Goal: Information Seeking & Learning: Learn about a topic

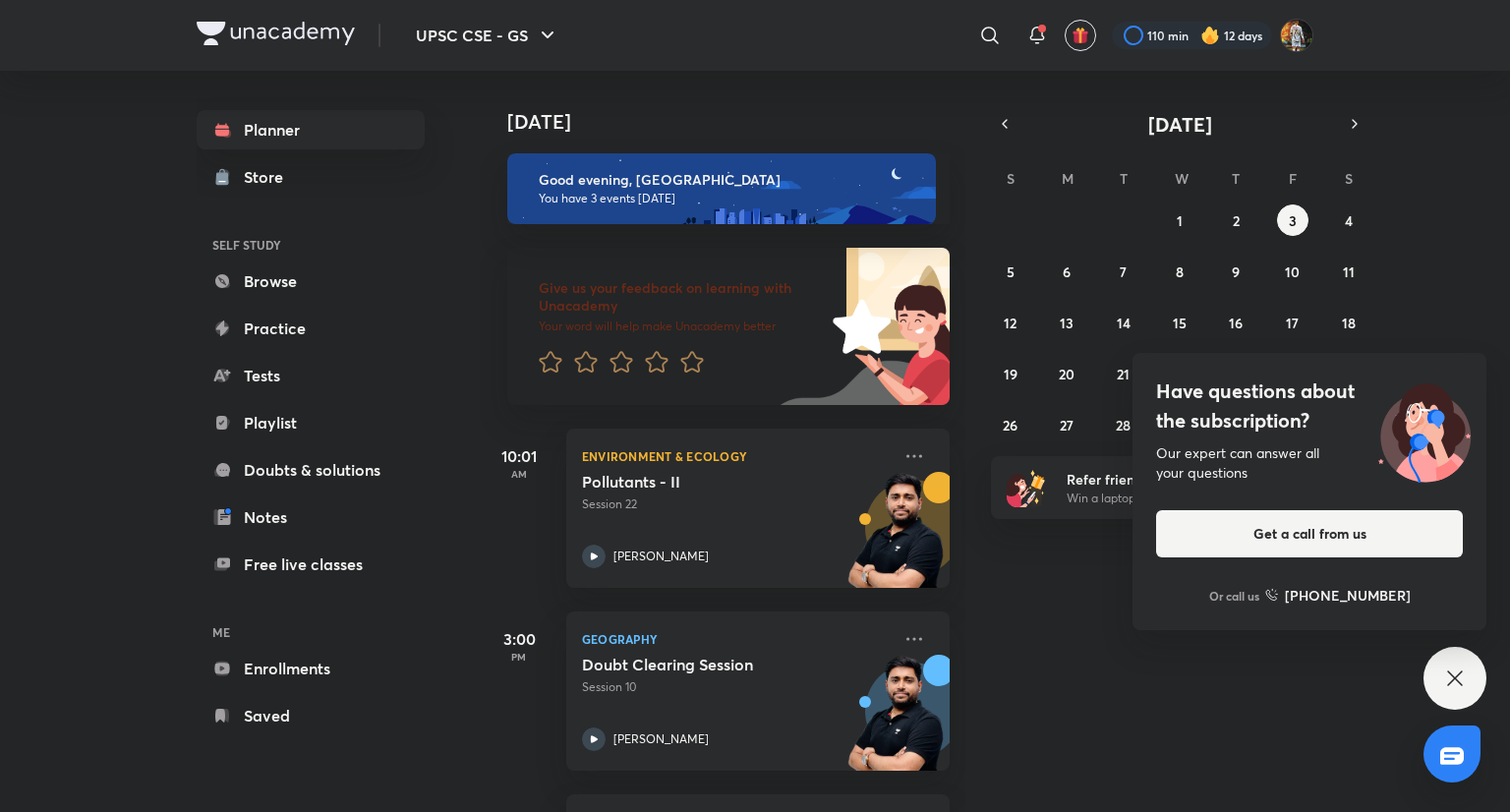
click at [1442, 679] on div "Have questions about the subscription? Our expert can answer all your questions…" at bounding box center [1455, 678] width 63 height 63
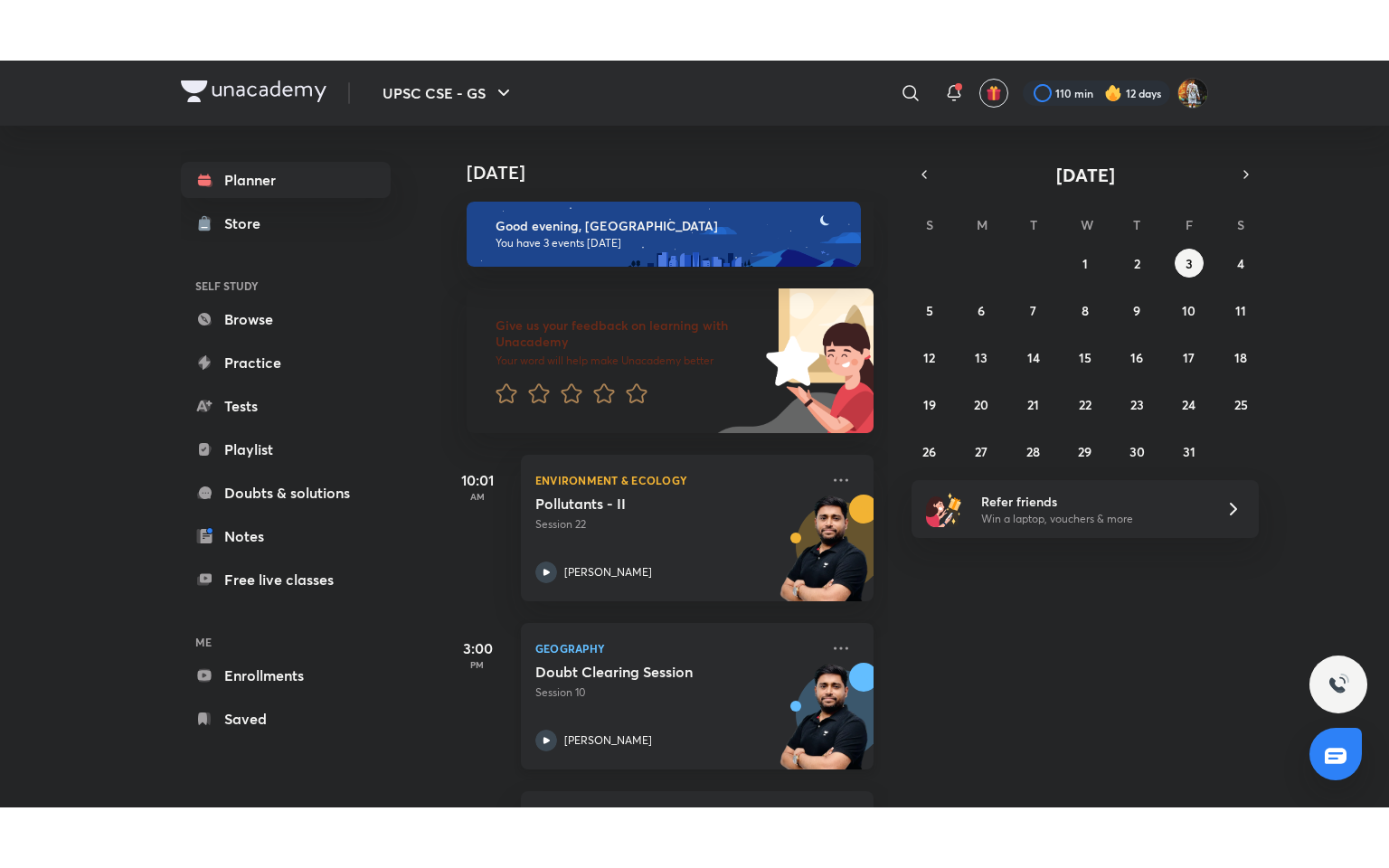
scroll to position [159, 0]
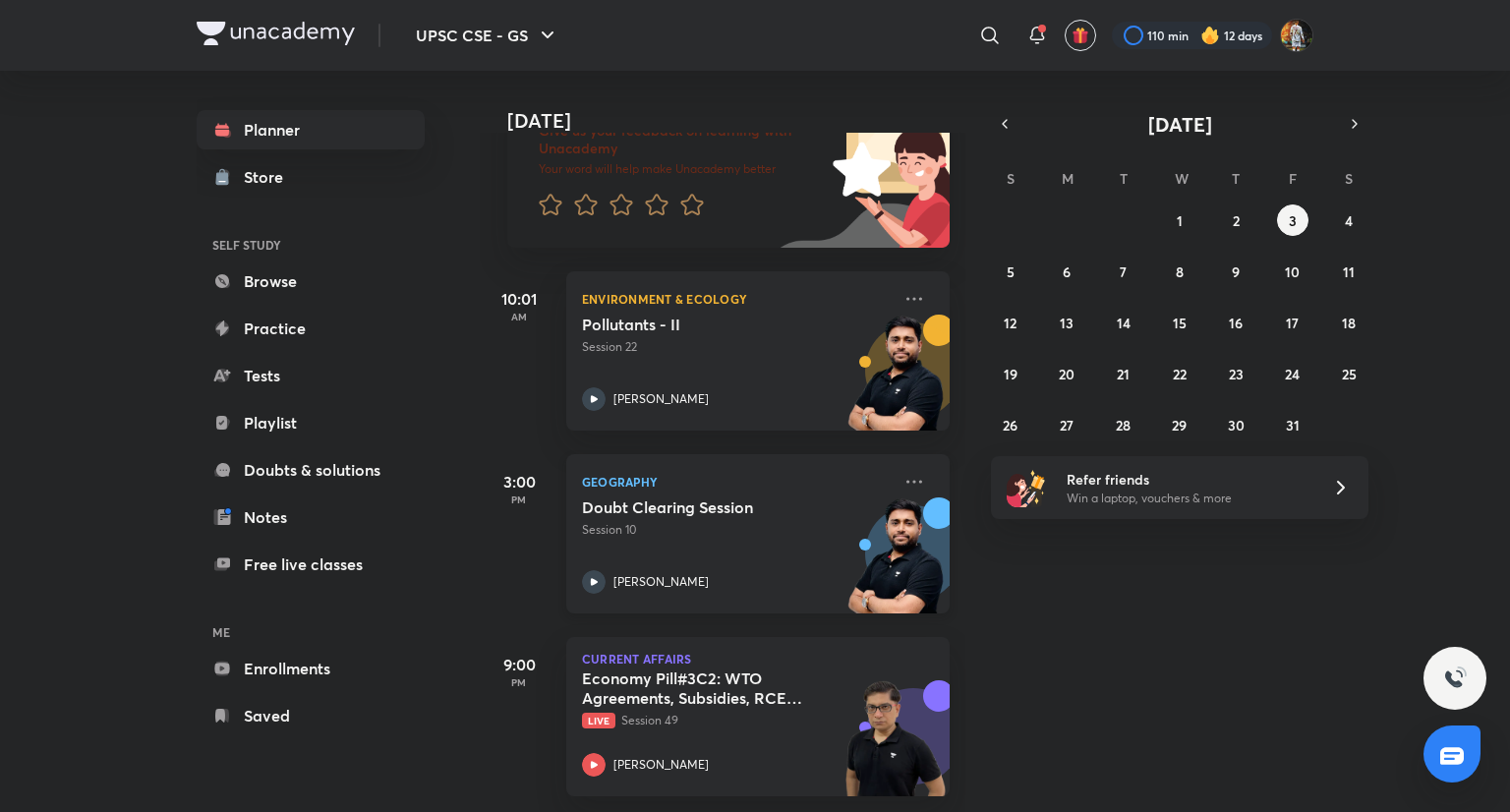
click at [814, 497] on h5 "Doubt Clearing Session" at bounding box center [704, 507] width 245 height 20
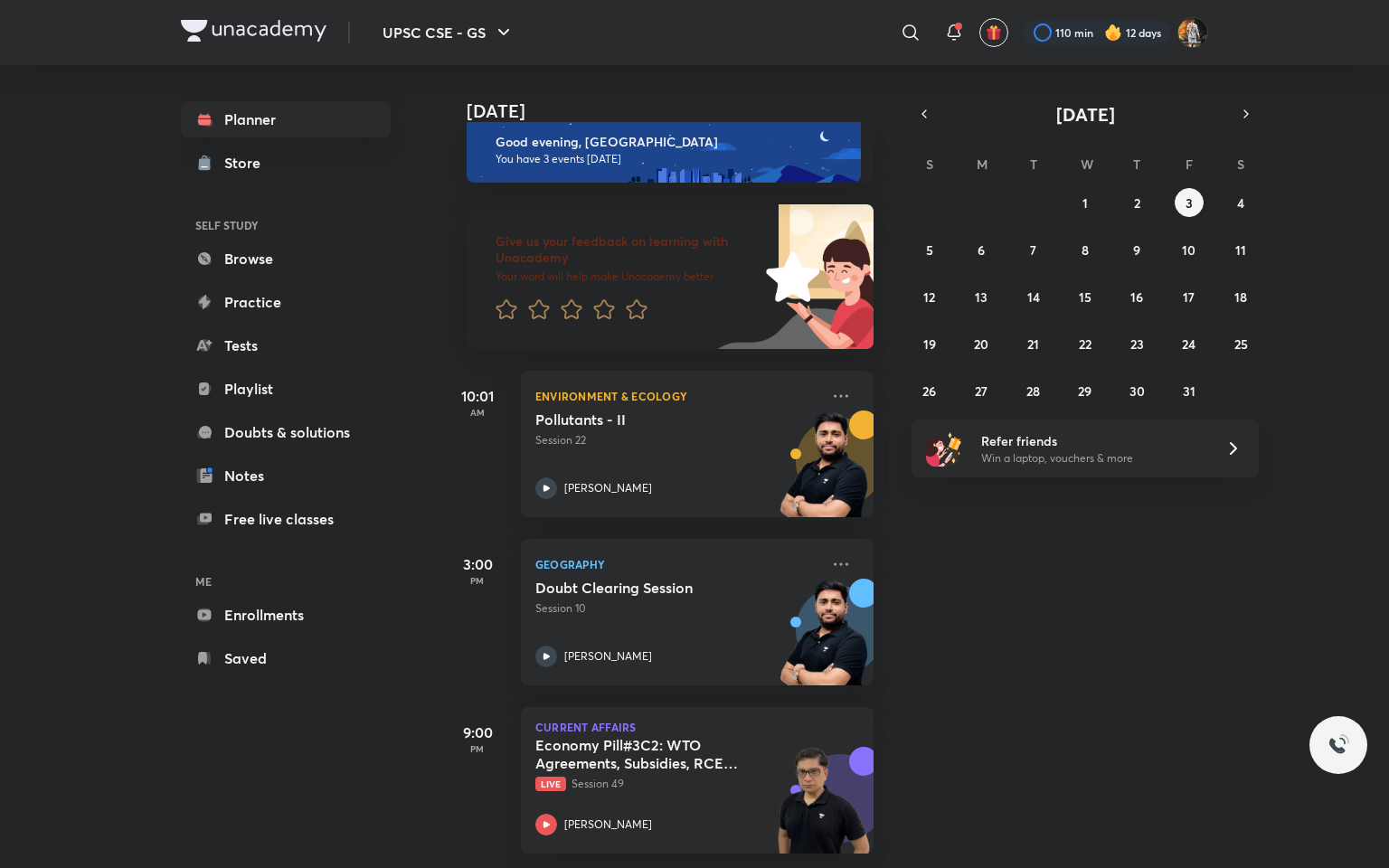
scroll to position [37, 0]
